Goal: Transaction & Acquisition: Purchase product/service

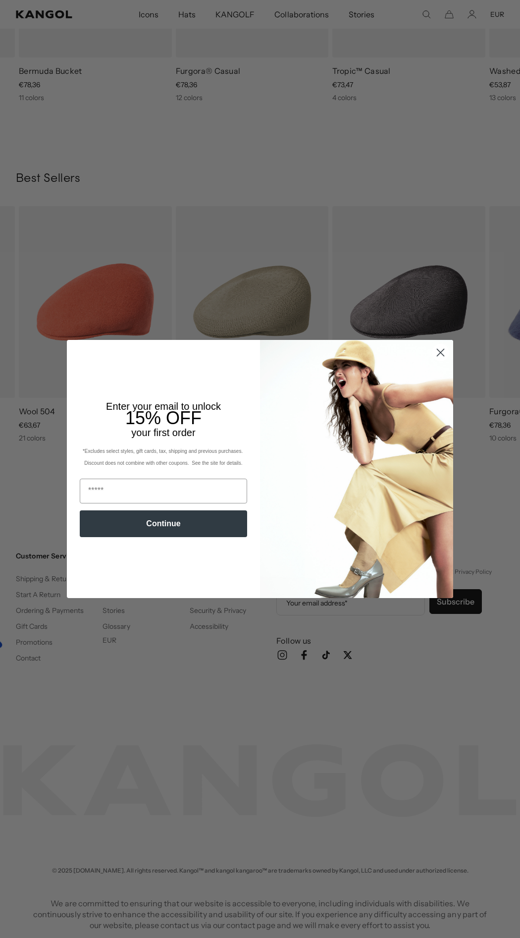
scroll to position [0, 204]
